Goal: Navigation & Orientation: Find specific page/section

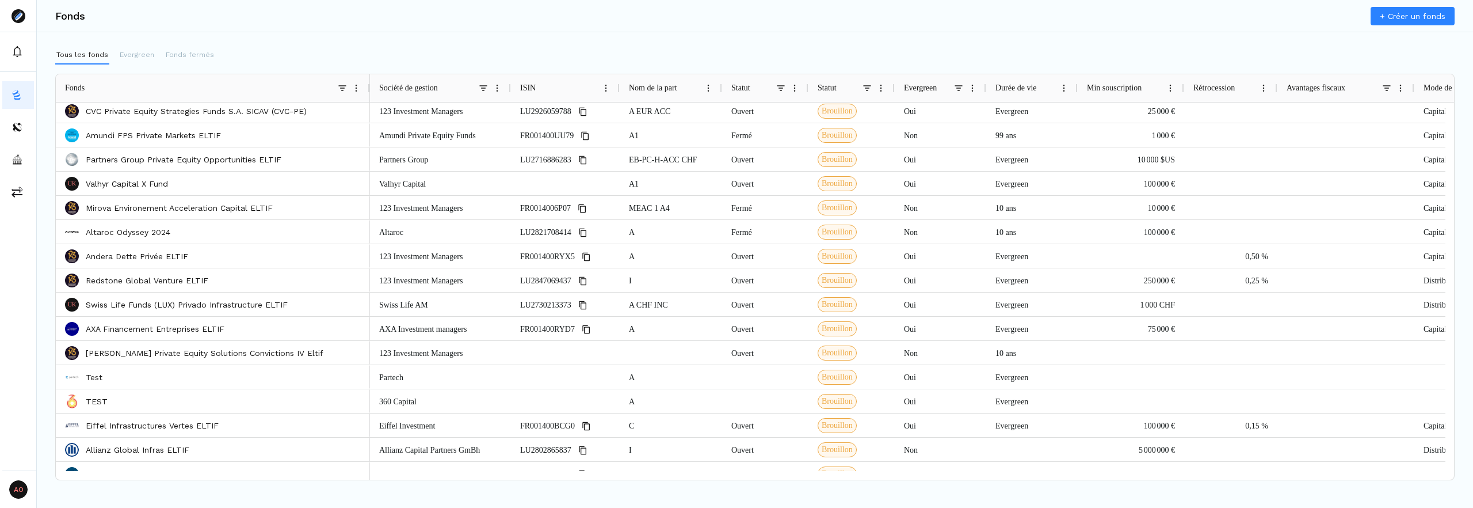
scroll to position [31, 0]
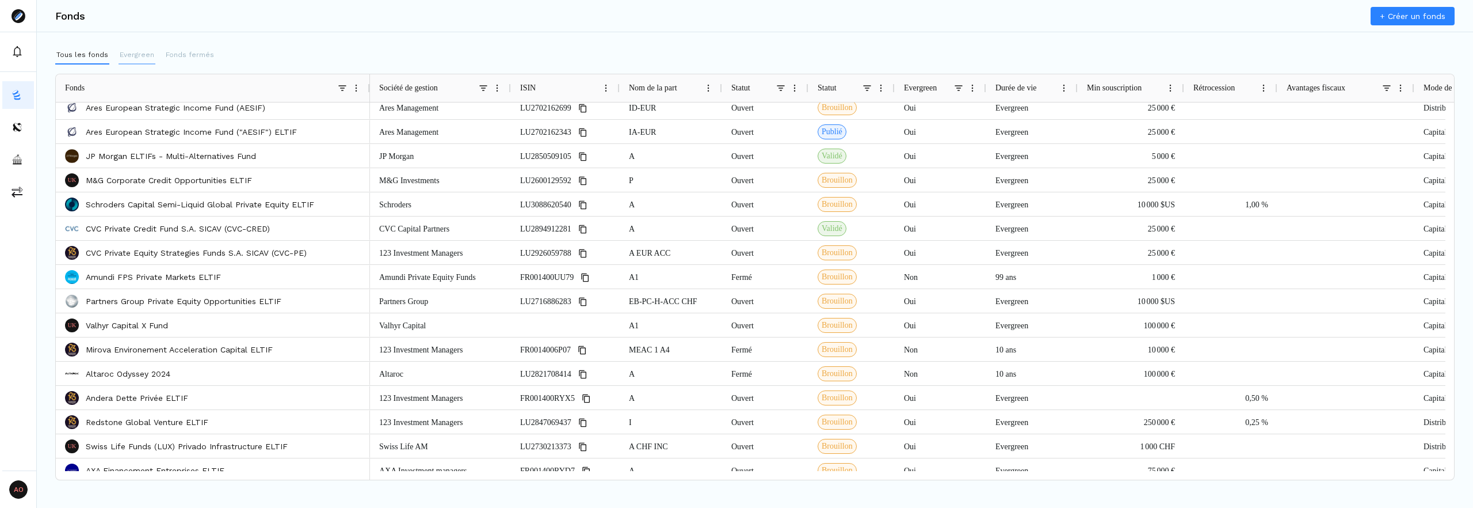
click at [144, 56] on p "Evergreen" at bounding box center [137, 54] width 35 height 10
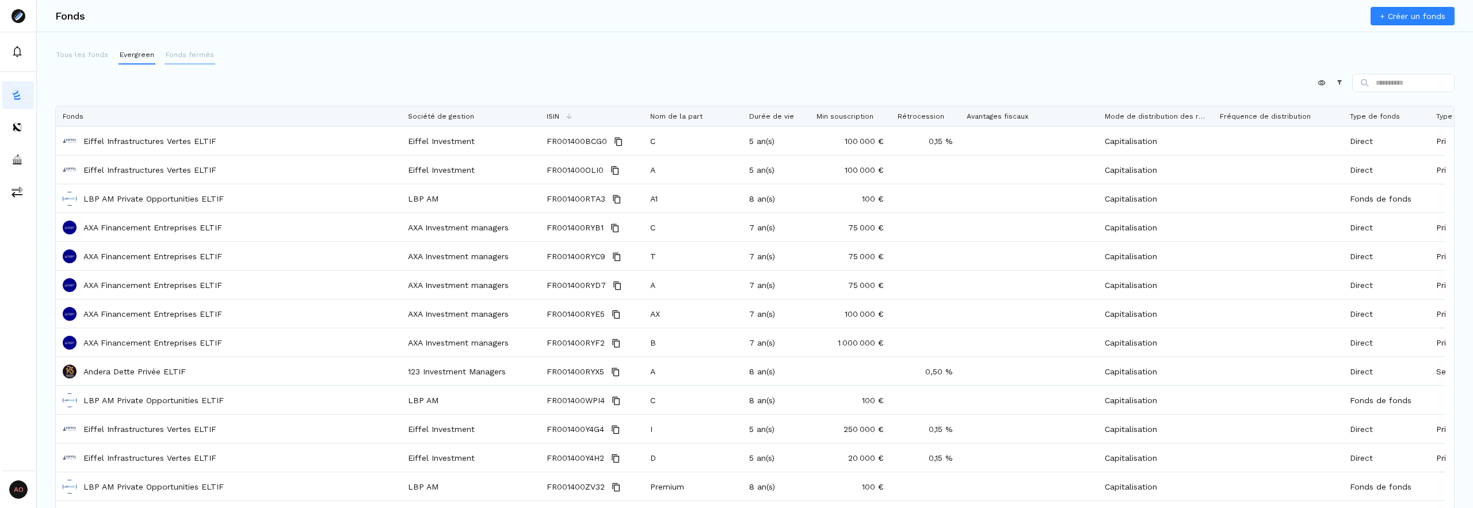
click at [177, 59] on p "Fonds fermés" at bounding box center [190, 54] width 48 height 10
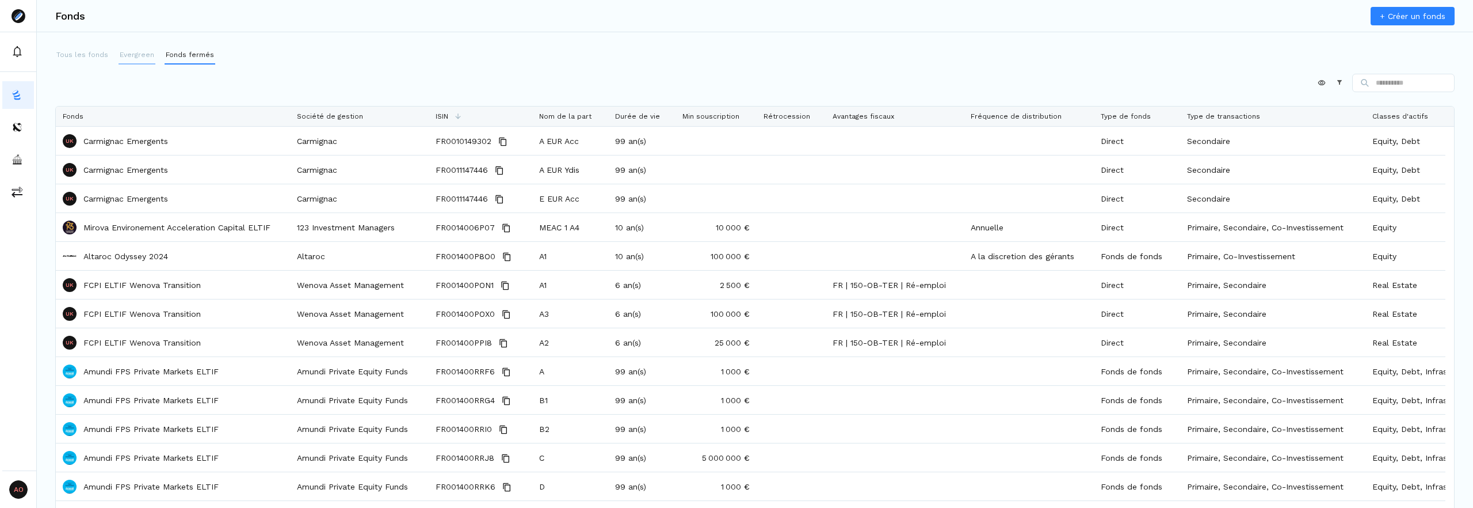
click at [146, 55] on p "Evergreen" at bounding box center [137, 54] width 35 height 10
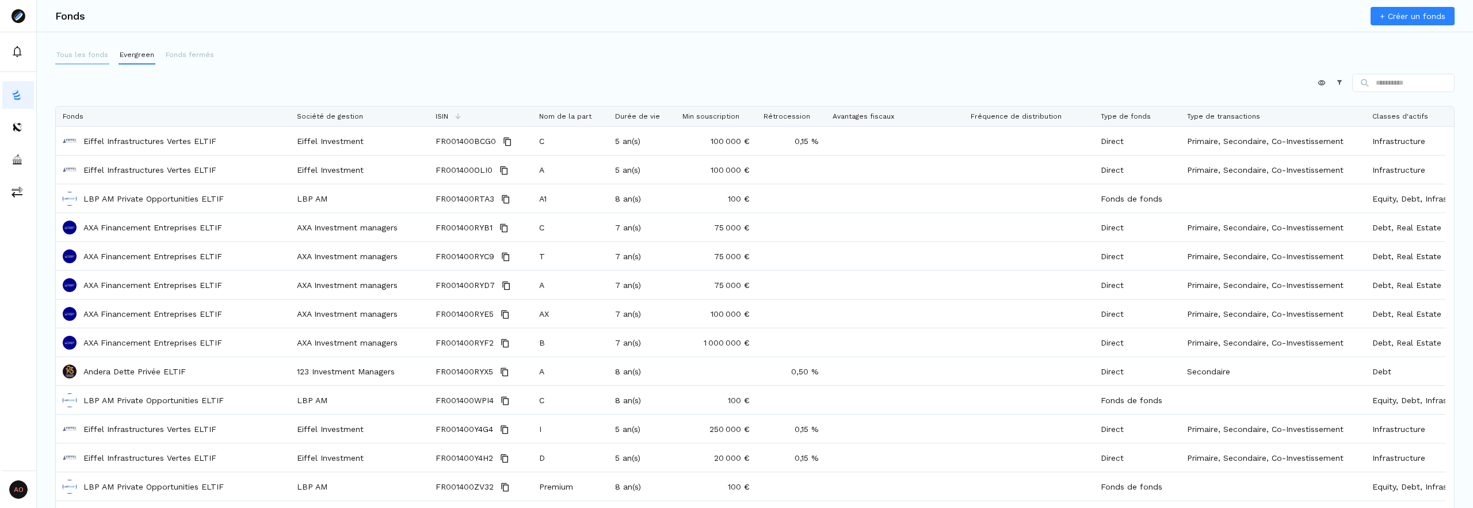
click at [74, 52] on p "Tous les fonds" at bounding box center [82, 54] width 52 height 10
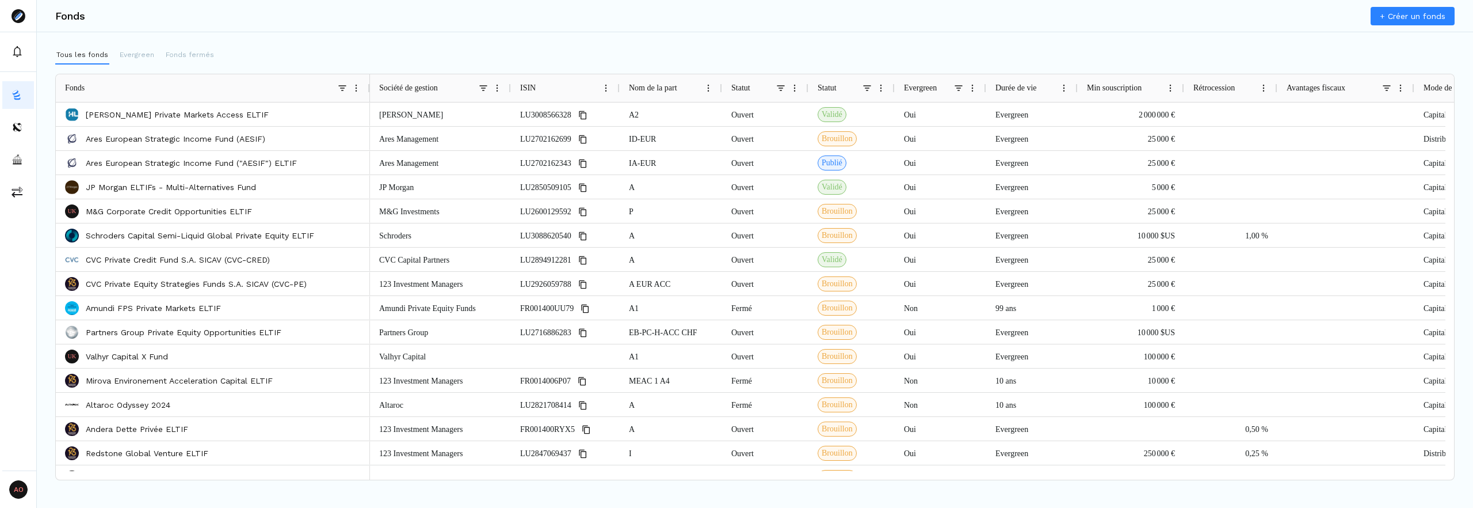
click at [245, 94] on div "Fonds" at bounding box center [201, 88] width 273 height 28
click at [340, 90] on span at bounding box center [342, 87] width 9 height 9
click at [484, 87] on span at bounding box center [483, 87] width 9 height 9
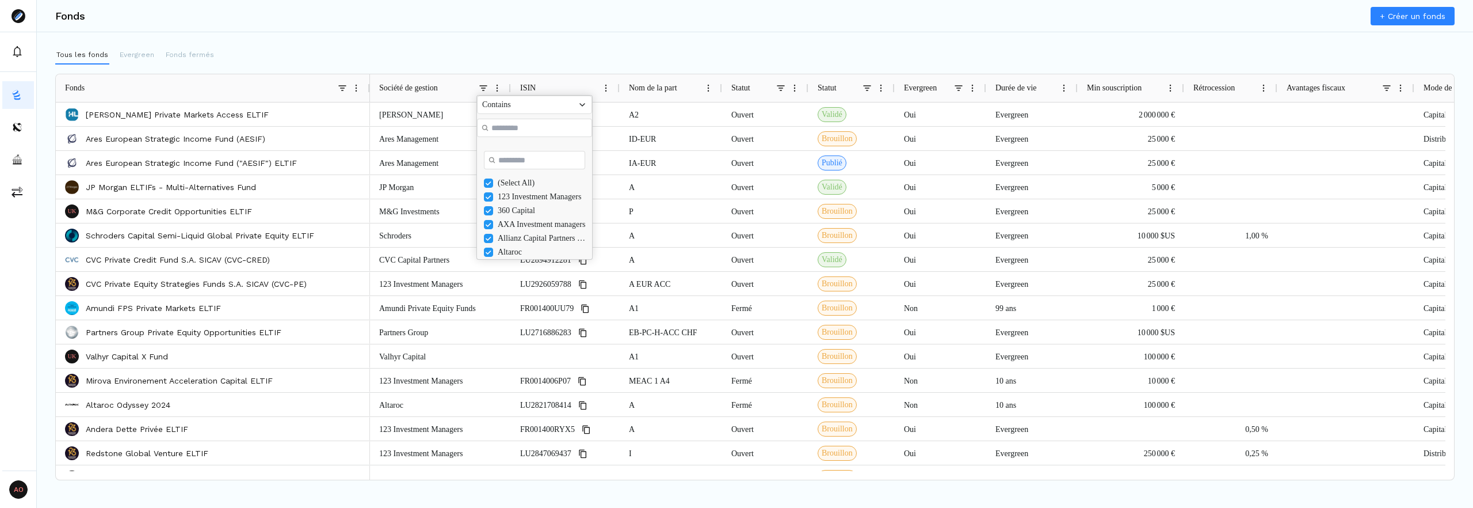
click at [604, 92] on span at bounding box center [605, 87] width 9 height 9
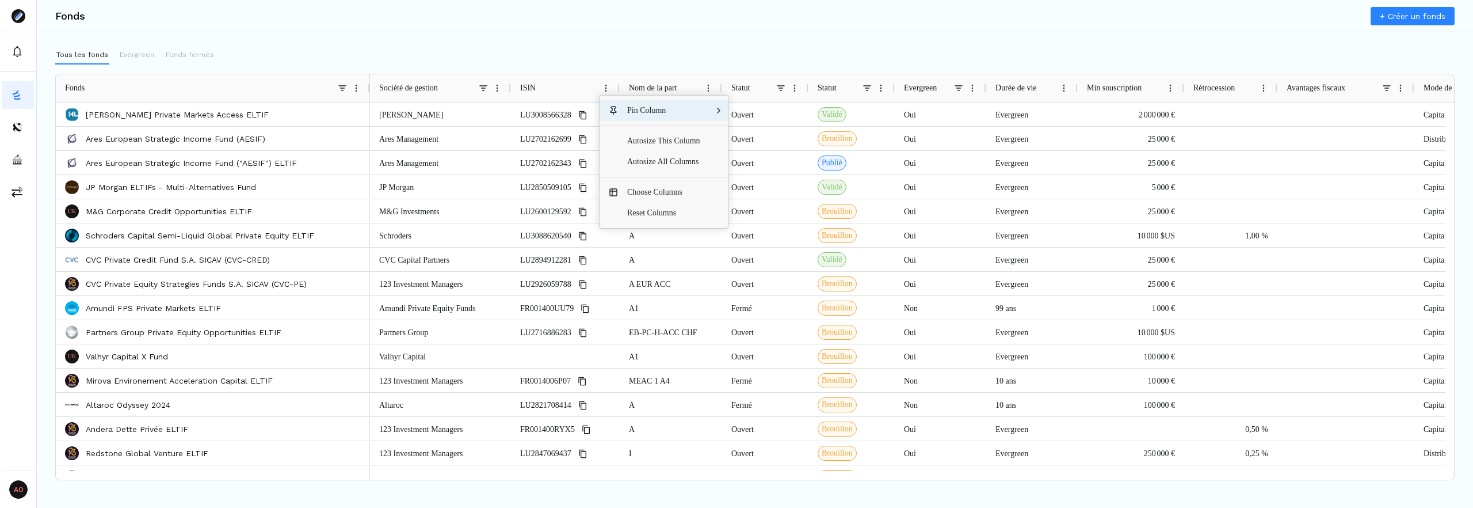
drag, startPoint x: 666, startPoint y: 47, endPoint x: 671, endPoint y: 52, distance: 6.9
click at [666, 47] on div "Tous les fonds Evergreen Fonds fermés" at bounding box center [755, 55] width 1400 height 18
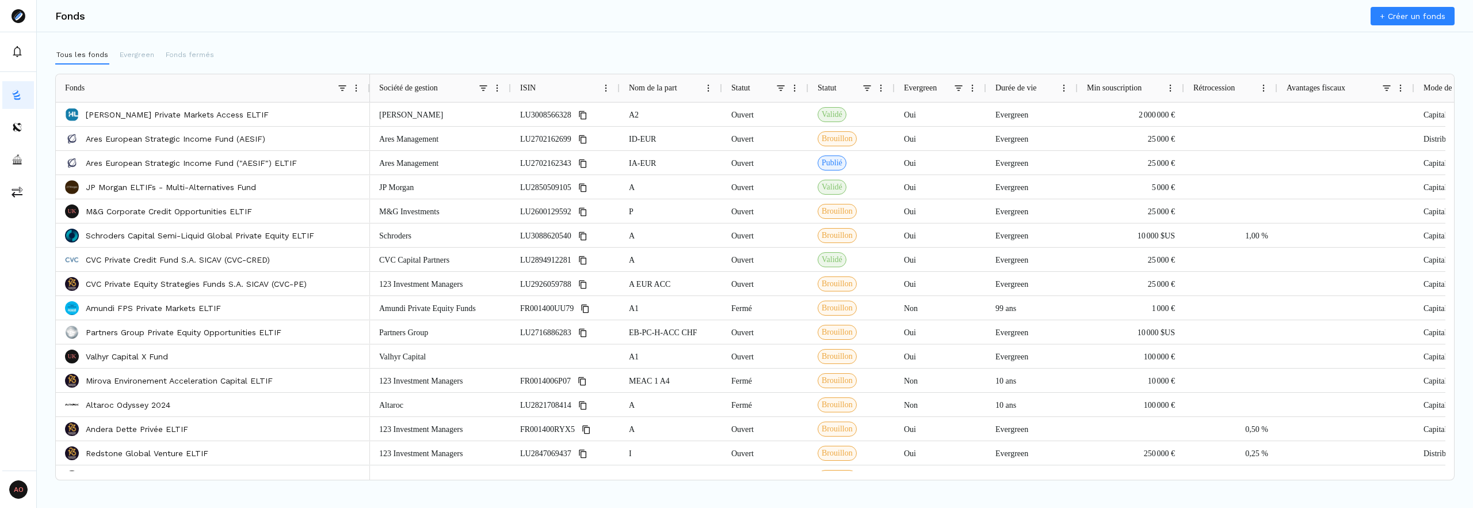
click at [778, 88] on span at bounding box center [780, 87] width 9 height 9
click at [785, 89] on span at bounding box center [780, 87] width 9 height 9
click at [866, 90] on span at bounding box center [867, 87] width 9 height 9
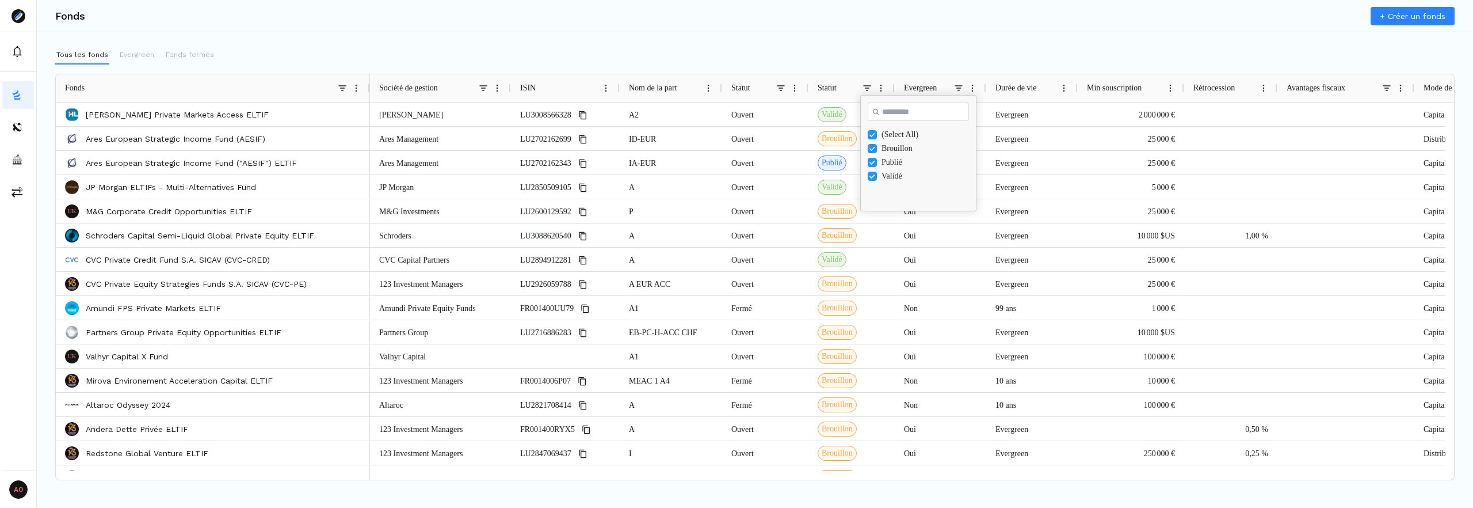
click at [957, 87] on span at bounding box center [958, 87] width 9 height 9
click at [1031, 65] on div "Tous les fonds Evergreen Fonds fermés Press ALT DOWN to open column menu. Press…" at bounding box center [755, 263] width 1436 height 434
click at [1390, 86] on span at bounding box center [1386, 87] width 9 height 9
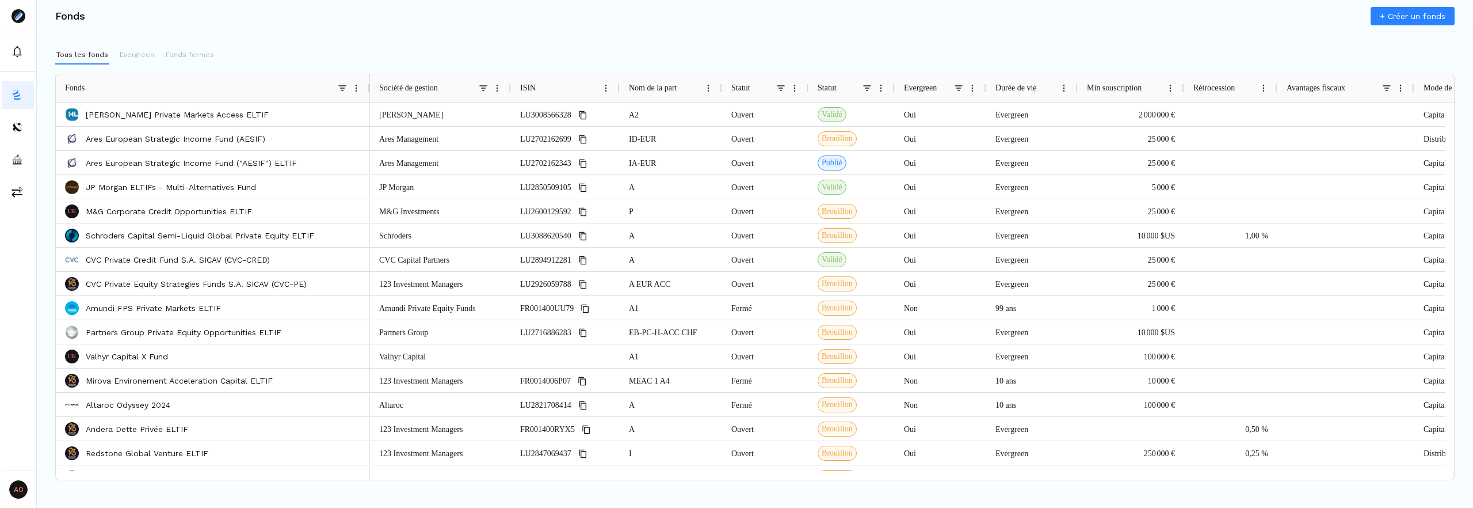
click at [1057, 43] on div "Fonds + Créer un fonds Tous les fonds Evergreen Fonds fermés Press ALT DOWN to …" at bounding box center [755, 254] width 1436 height 508
